Goal: Task Accomplishment & Management: Use online tool/utility

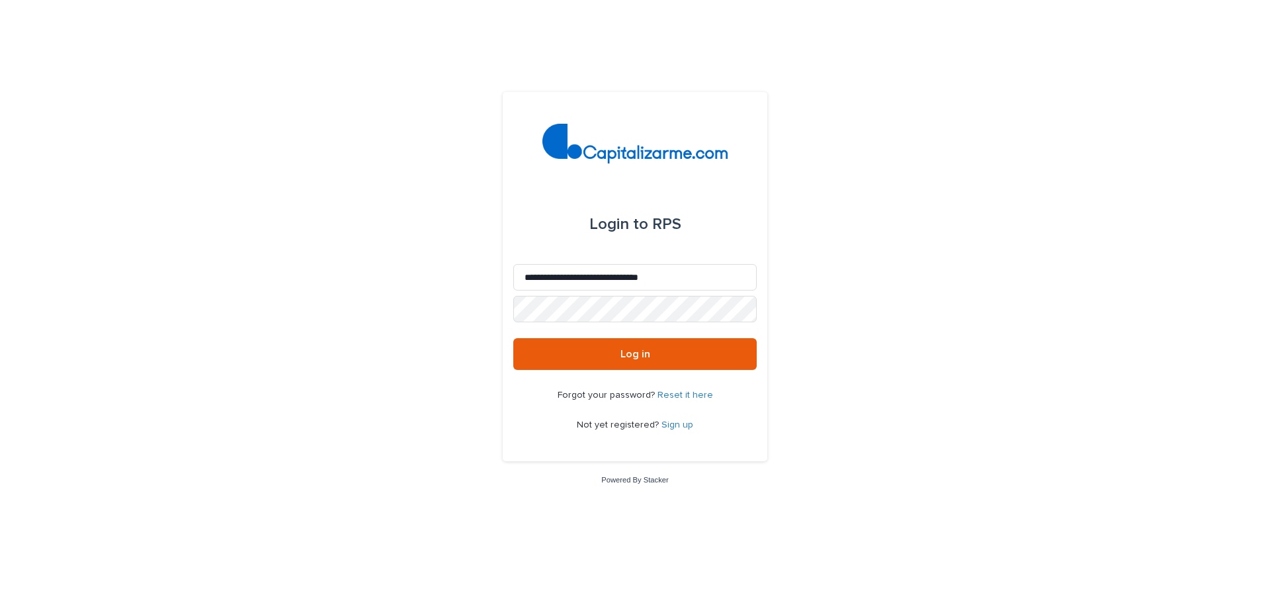
type input "**********"
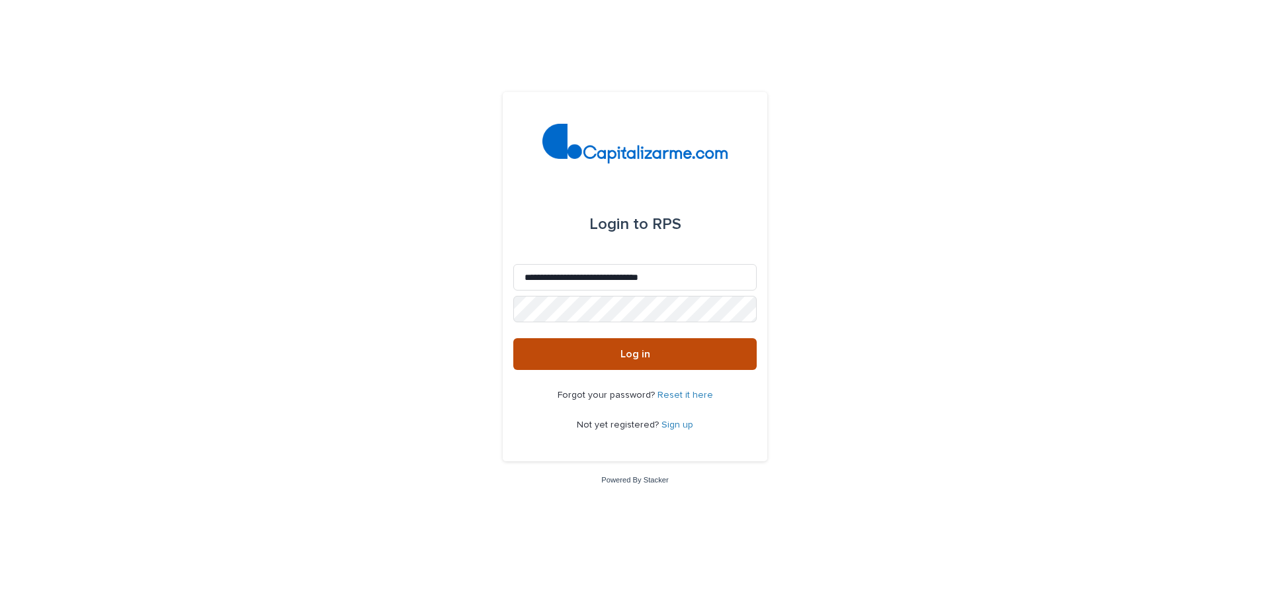
click at [635, 354] on span "Log in" at bounding box center [636, 354] width 30 height 11
